Goal: Information Seeking & Learning: Learn about a topic

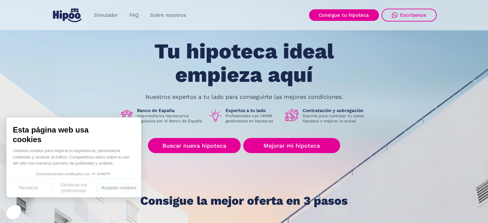
scroll to position [32, 0]
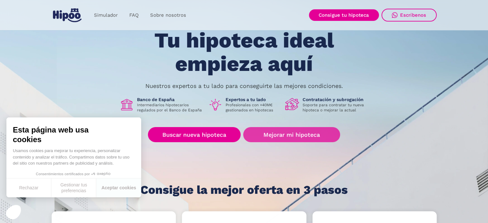
click at [288, 132] on link "Mejorar mi hipoteca" at bounding box center [291, 134] width 97 height 15
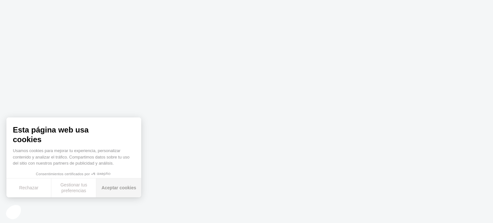
click at [101, 188] on button "Aceptar cookies" at bounding box center [118, 188] width 45 height 19
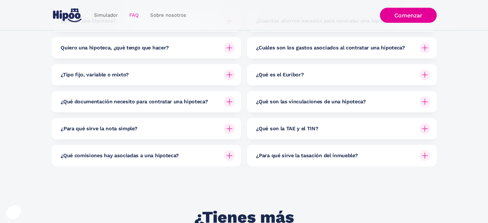
scroll to position [128, 0]
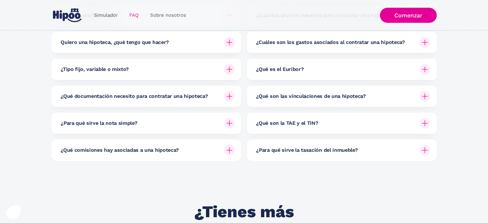
click at [229, 151] on img at bounding box center [229, 150] width 11 height 11
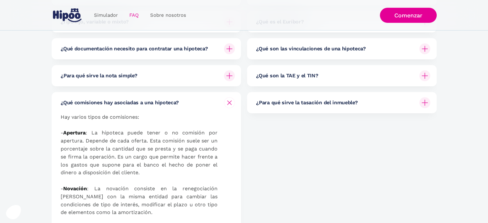
scroll to position [96, 0]
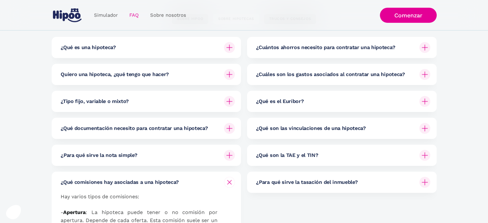
click at [423, 73] on img at bounding box center [425, 74] width 11 height 11
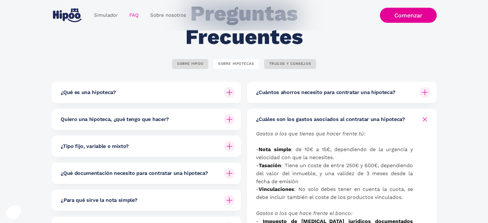
scroll to position [0, 0]
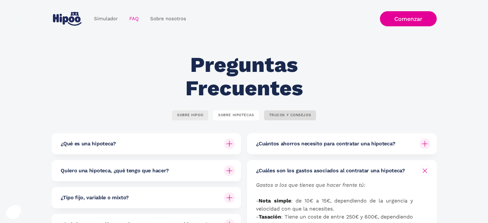
click at [189, 114] on div "SOBRE HIPOO" at bounding box center [190, 115] width 26 height 5
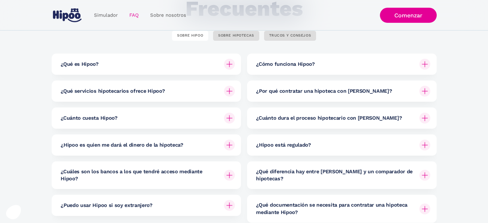
scroll to position [96, 0]
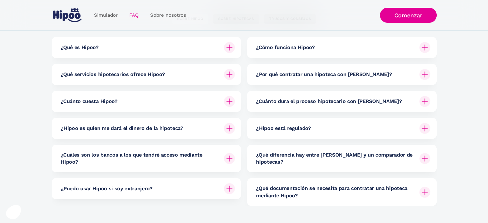
click at [231, 99] on img at bounding box center [229, 101] width 11 height 11
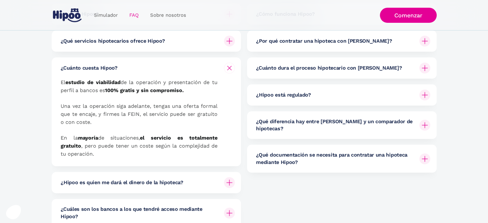
scroll to position [128, 0]
